Goal: Check status: Check status

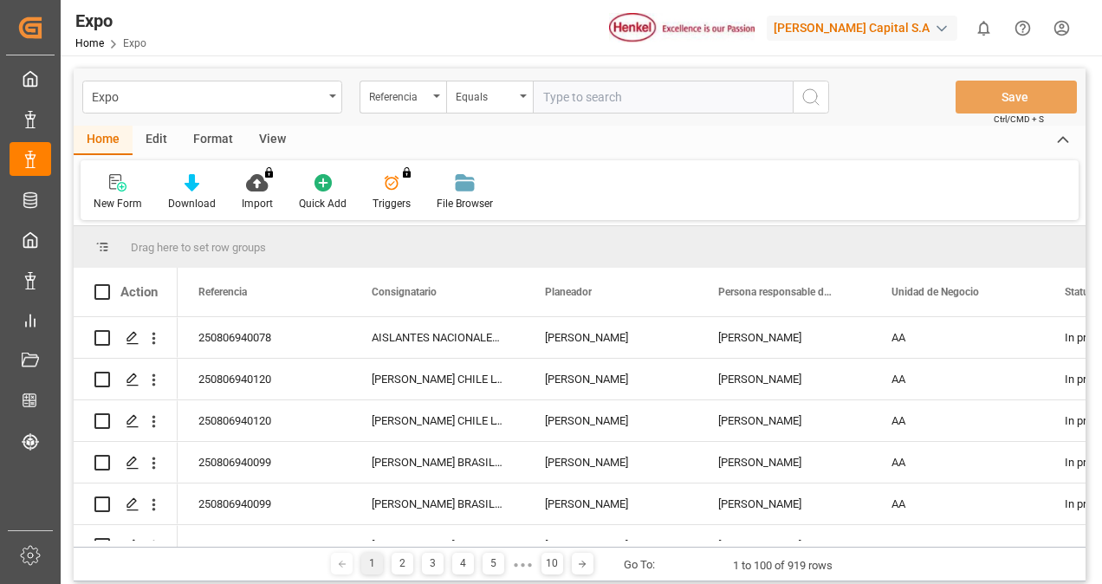
click at [595, 104] on input "text" at bounding box center [663, 97] width 260 height 33
paste input "250206940074"
type input "250206940074"
click at [819, 99] on icon "search button" at bounding box center [811, 97] width 21 height 21
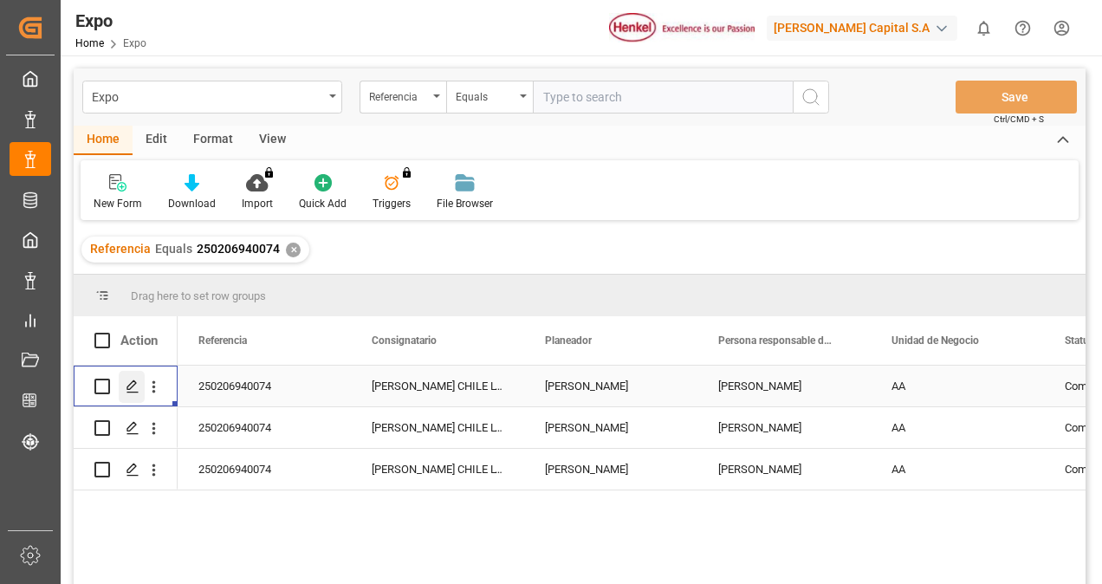
click at [133, 395] on div "Press SPACE to select this row." at bounding box center [132, 387] width 26 height 32
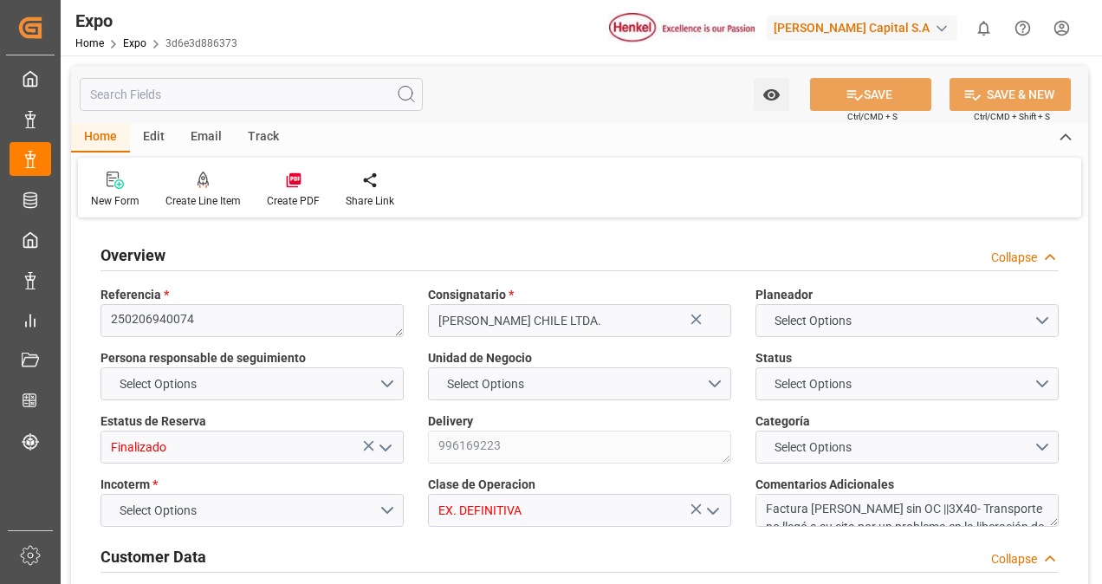
type input "9880"
type input "10369.84"
type input "9946855"
type input "9461386"
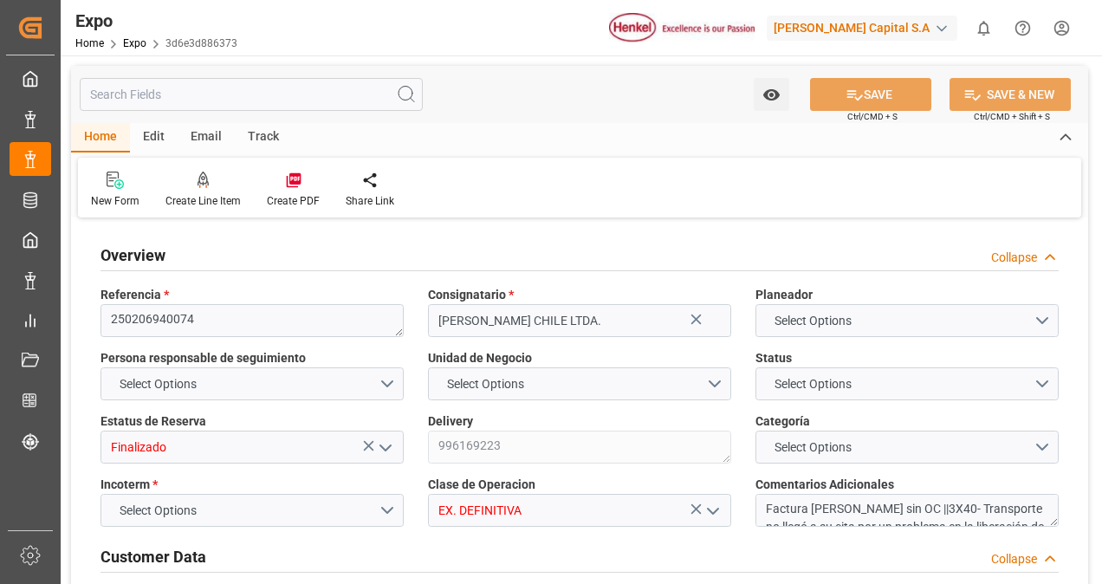
type input "MXZLO"
type input "CLSAI"
type input "[DATE]"
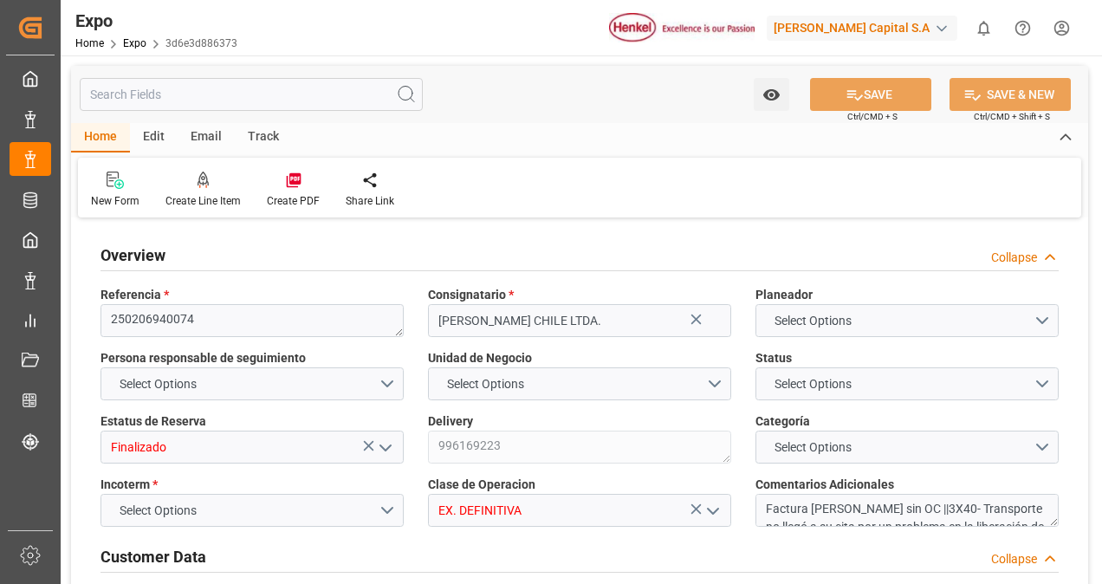
type input "[DATE]"
type input "[DATE] 00:00"
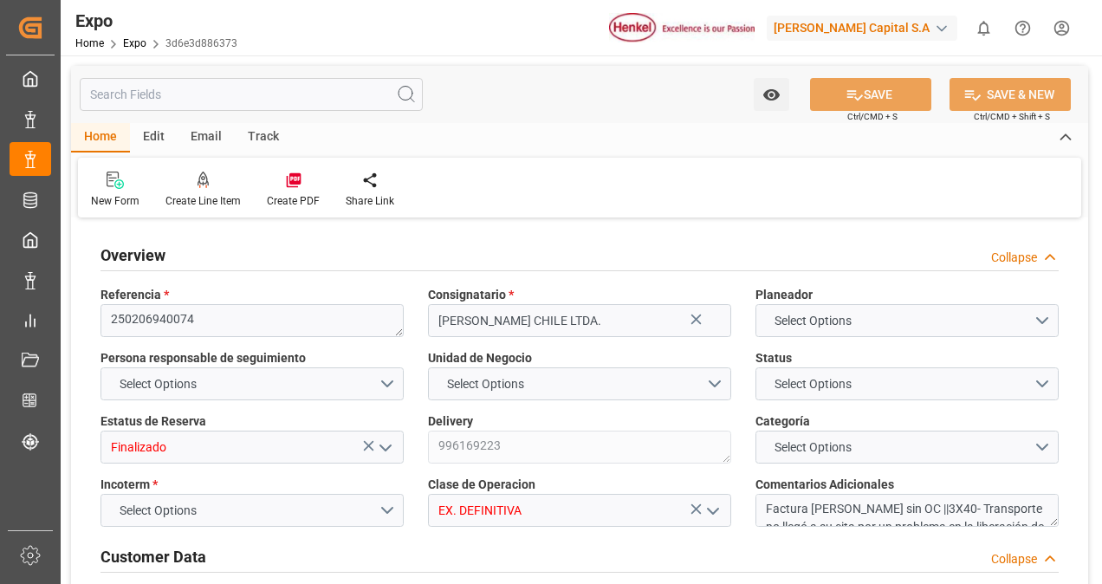
type input "[DATE]"
type input "[DATE] 00:00"
type input "[DATE]"
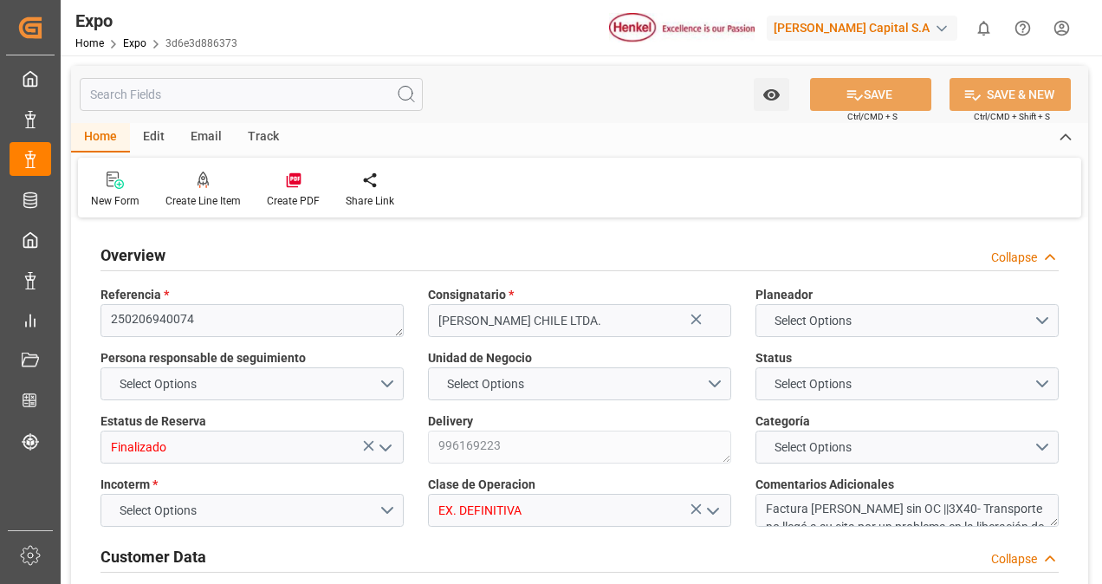
type input "[DATE]"
type input "[DATE] 00:00"
type input "[DATE]"
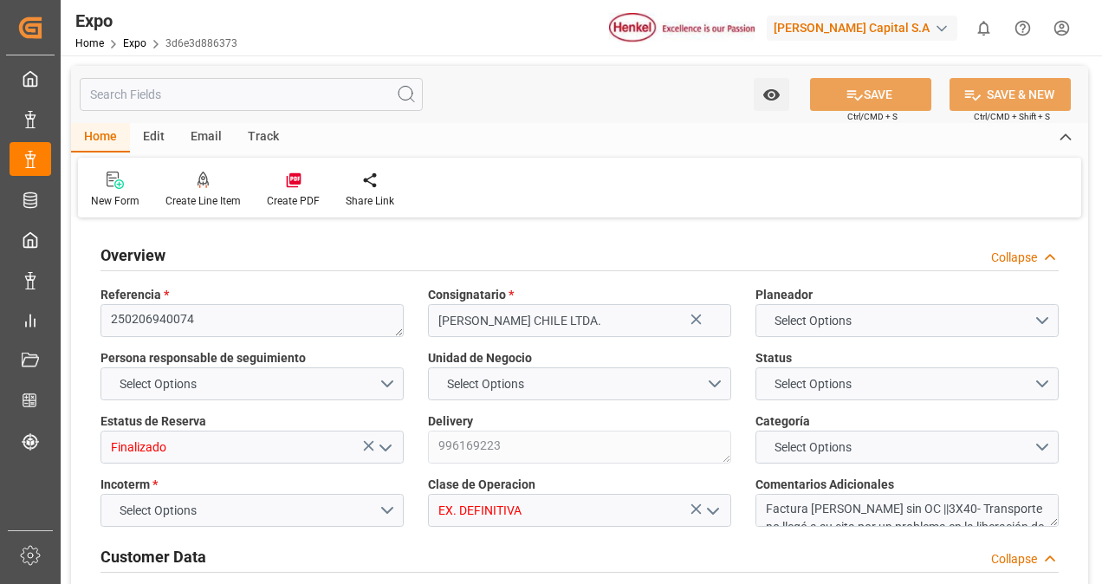
type input "[DATE] 00:00"
type input "[DATE]"
type input "[DATE] 00:00"
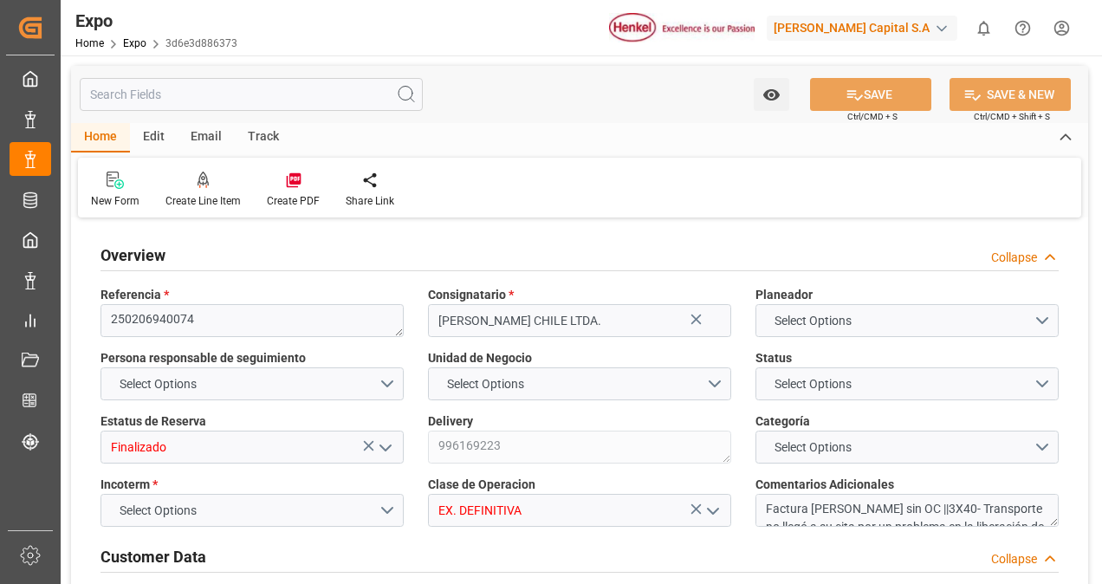
type input "[DATE] 18:48"
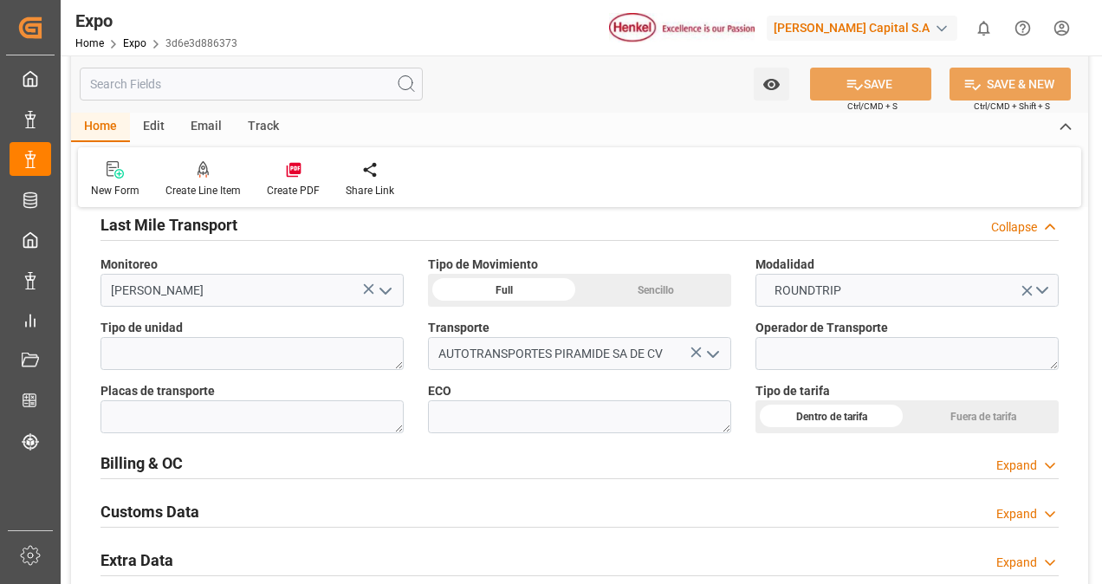
scroll to position [2591, 0]
click at [248, 463] on div "Billing & OC Expand" at bounding box center [580, 462] width 958 height 33
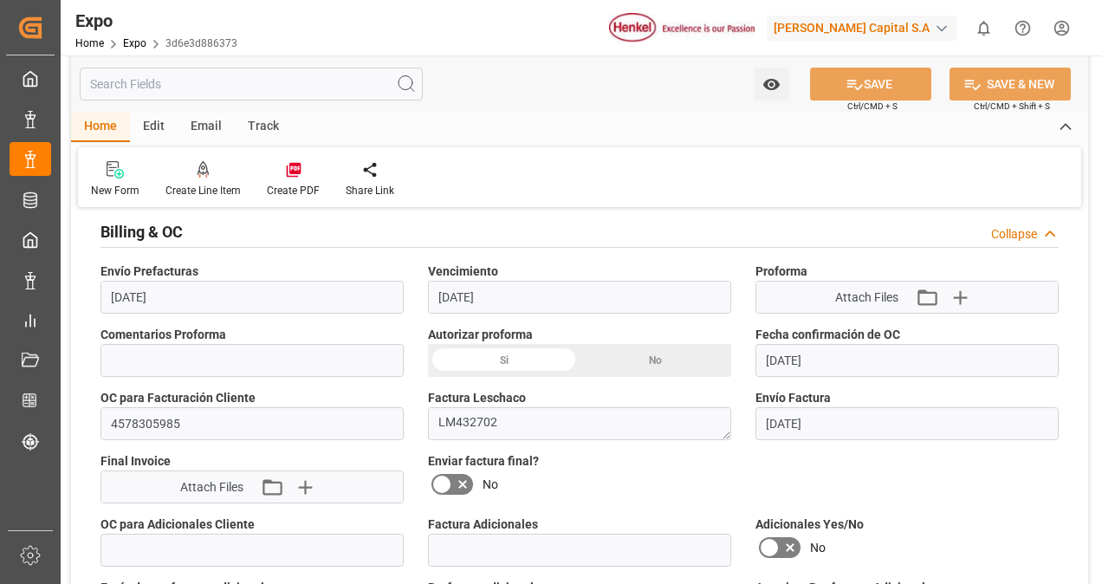
scroll to position [2843, 0]
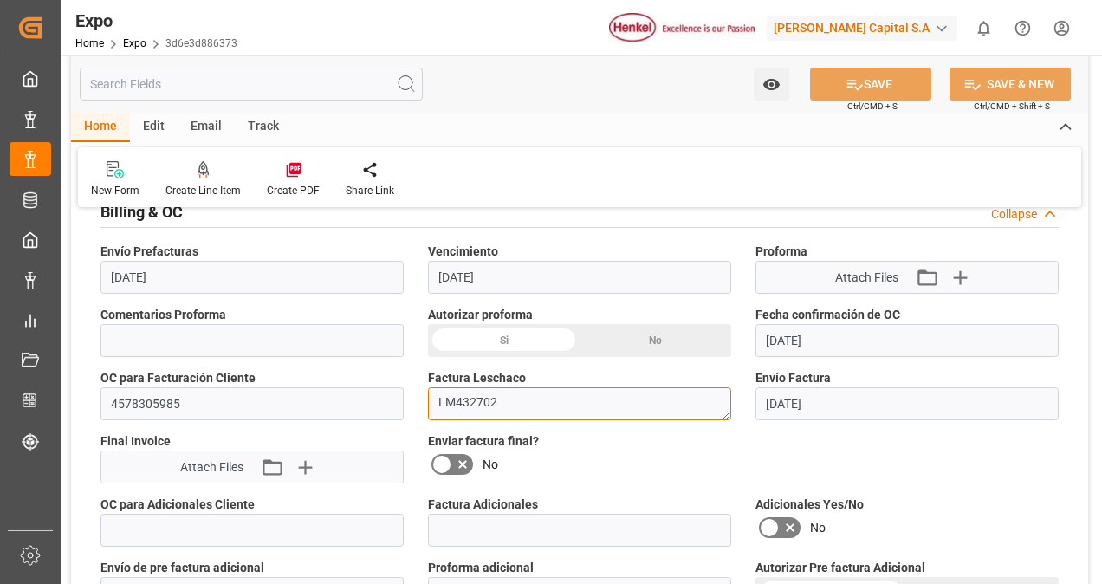
drag, startPoint x: 505, startPoint y: 400, endPoint x: 393, endPoint y: 392, distance: 113.0
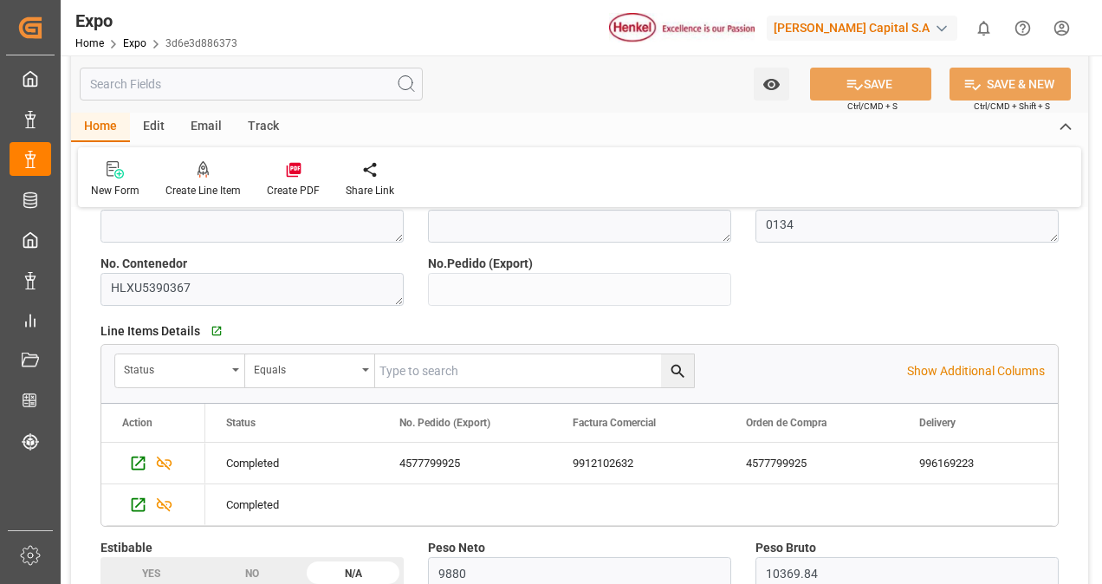
scroll to position [699, 0]
click at [615, 456] on div "9912102632" at bounding box center [638, 462] width 173 height 41
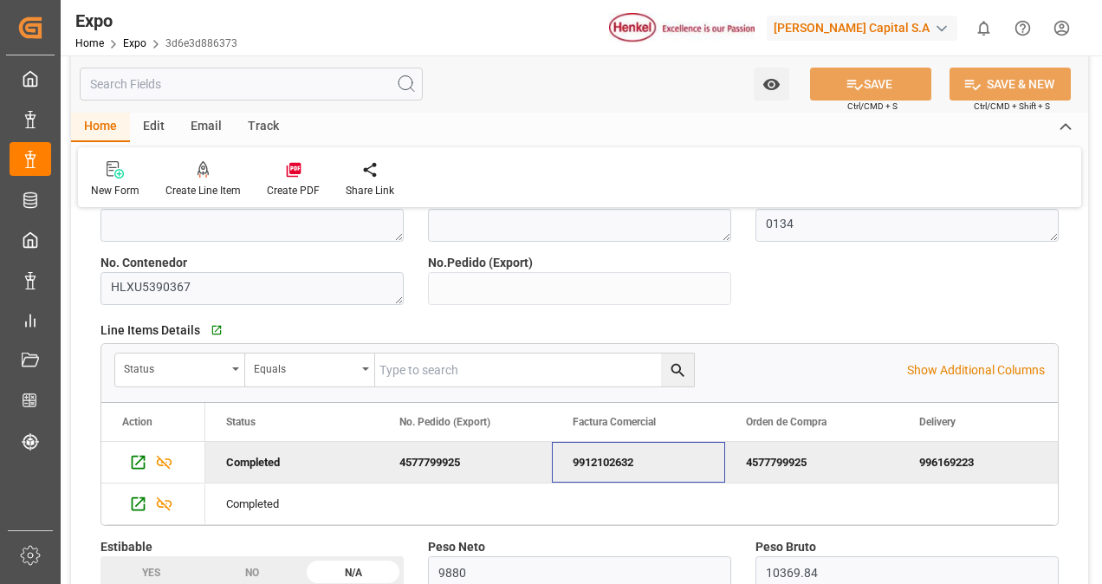
click at [615, 456] on div "9912102632" at bounding box center [638, 462] width 173 height 41
drag, startPoint x: 654, startPoint y: 453, endPoint x: 565, endPoint y: 445, distance: 89.6
click at [565, 445] on div "9912102632" at bounding box center [638, 462] width 173 height 41
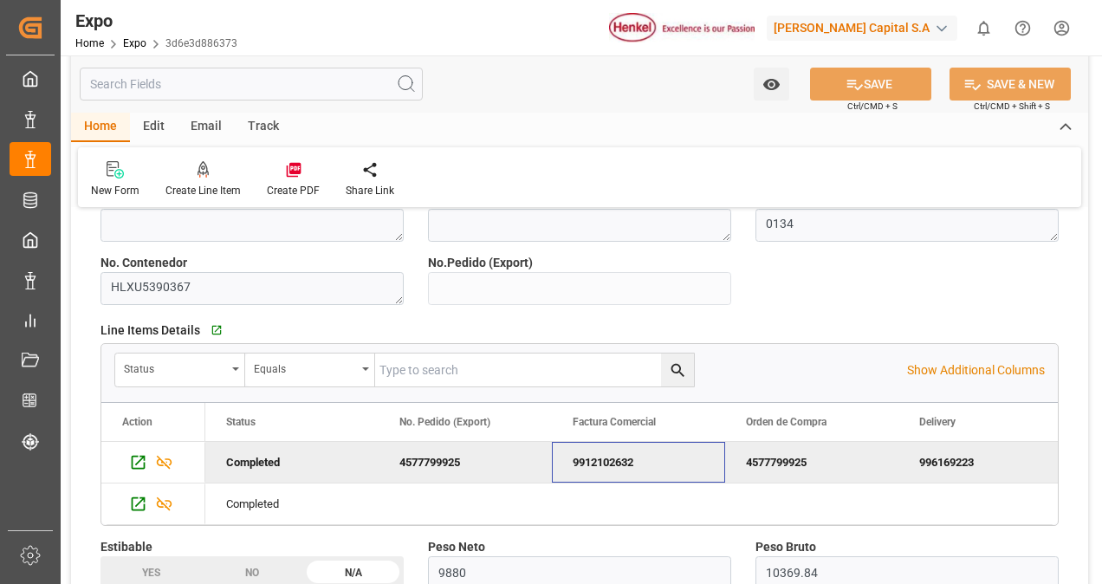
click at [578, 453] on div "9912102632" at bounding box center [638, 462] width 173 height 41
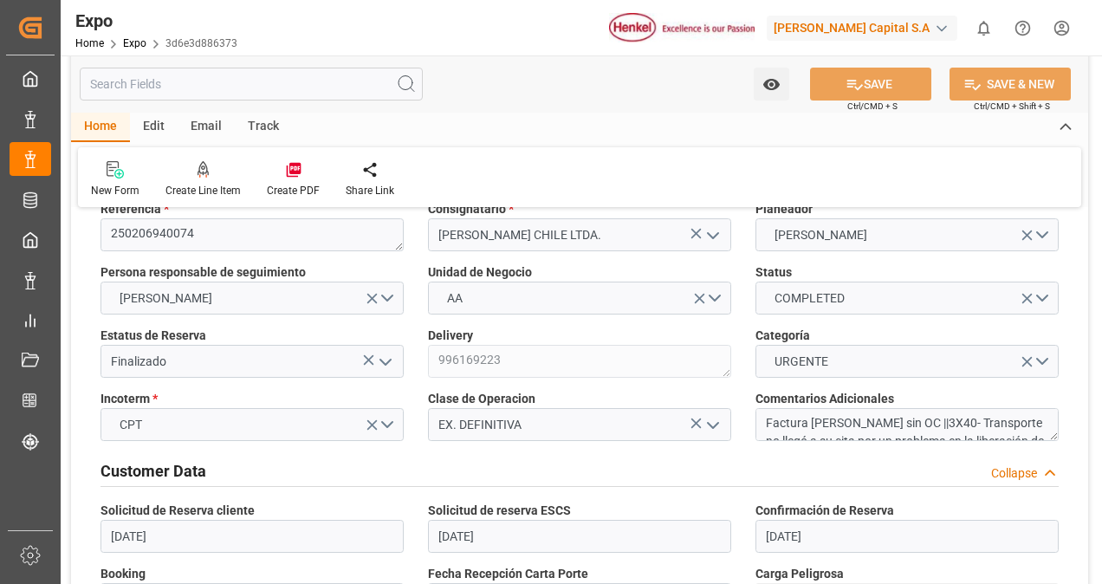
scroll to position [0, 0]
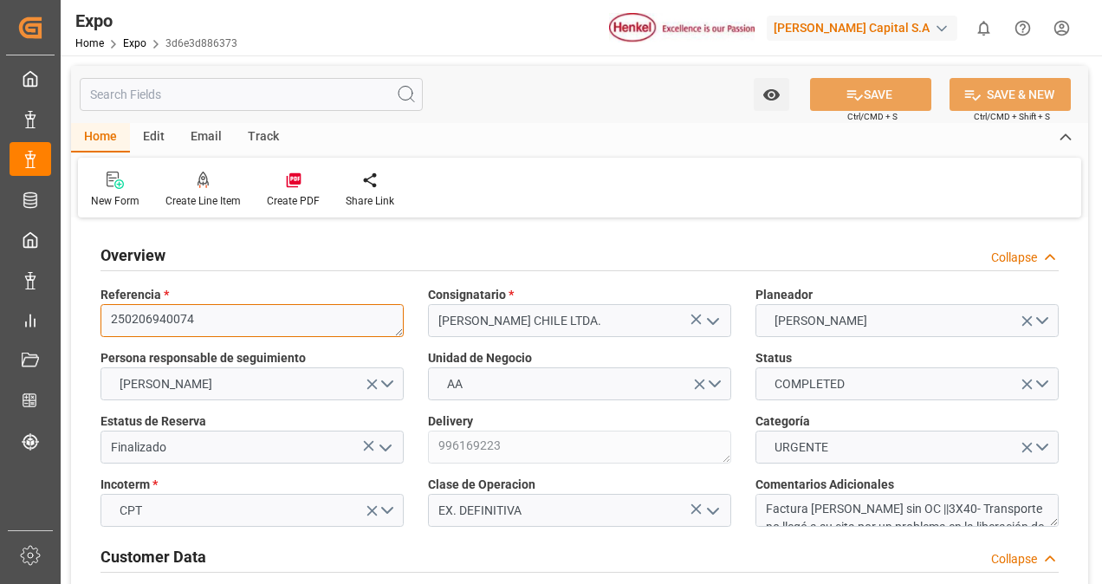
drag, startPoint x: 215, startPoint y: 319, endPoint x: -3, endPoint y: 248, distance: 229.7
click at [0, 248] on html "Created by potrace 1.15, written by [PERSON_NAME] [DATE]-[DATE] Created by potr…" at bounding box center [551, 292] width 1102 height 584
